Goal: Task Accomplishment & Management: Manage account settings

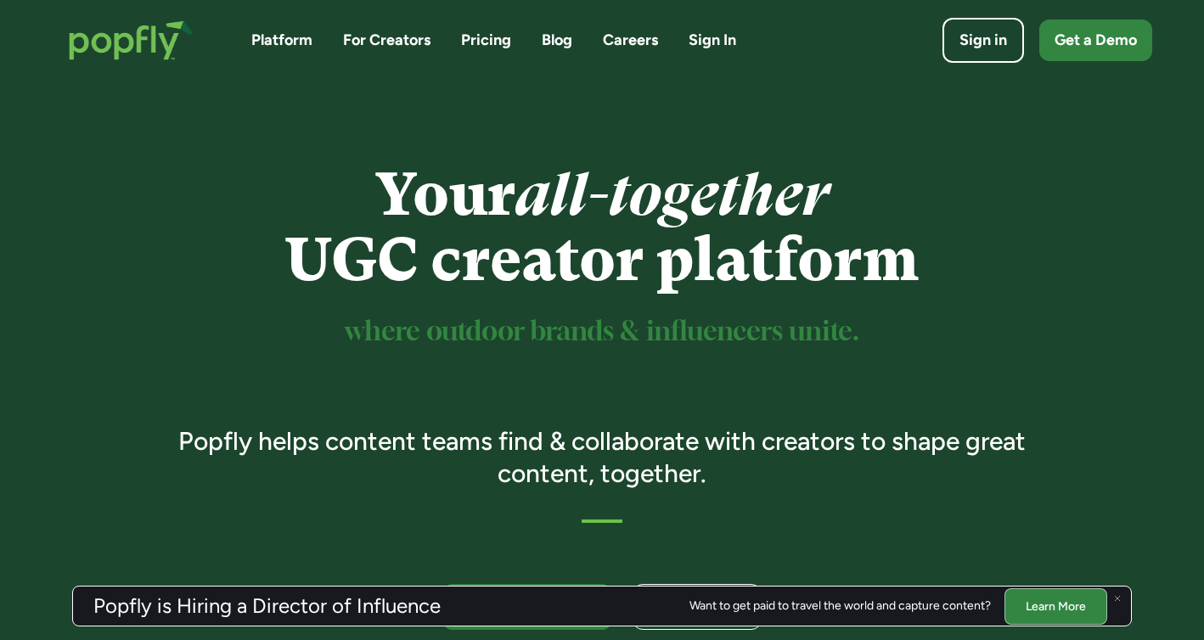
click at [940, 54] on div "Sign in Get a Demo" at bounding box center [964, 40] width 375 height 45
click at [976, 52] on link "Sign in" at bounding box center [983, 40] width 90 height 50
click at [983, 36] on div "Sign in" at bounding box center [983, 41] width 53 height 24
